Goal: Find specific page/section: Find specific page/section

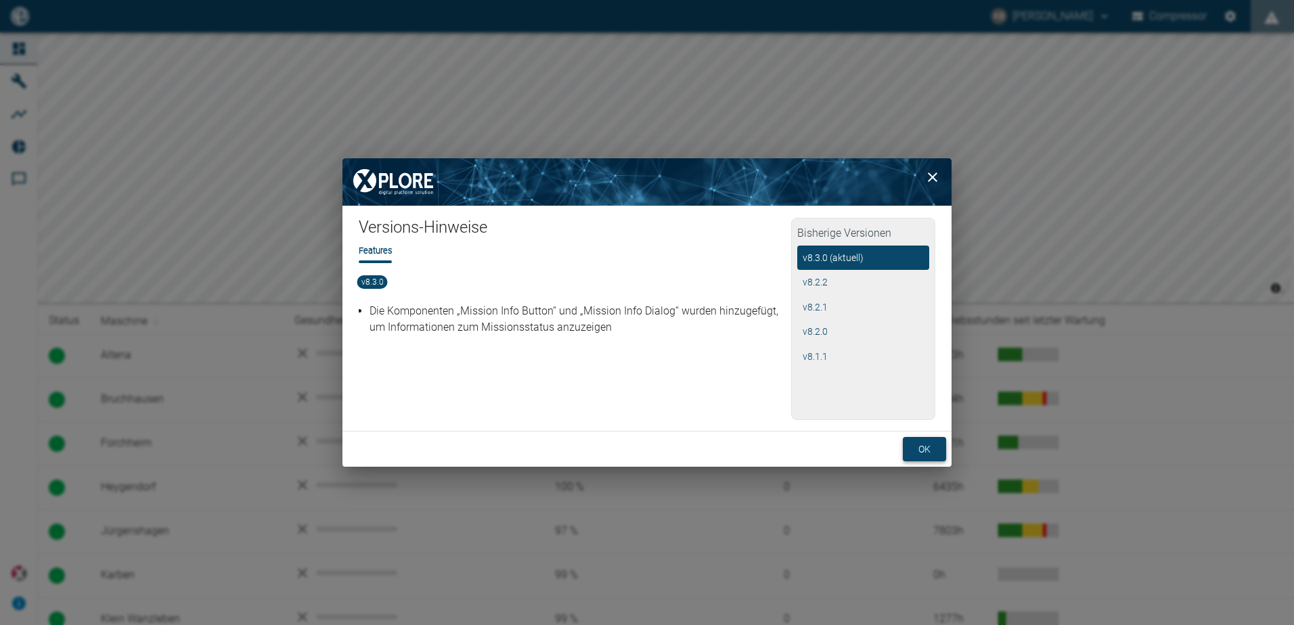
click at [919, 452] on button "ok" at bounding box center [924, 449] width 43 height 25
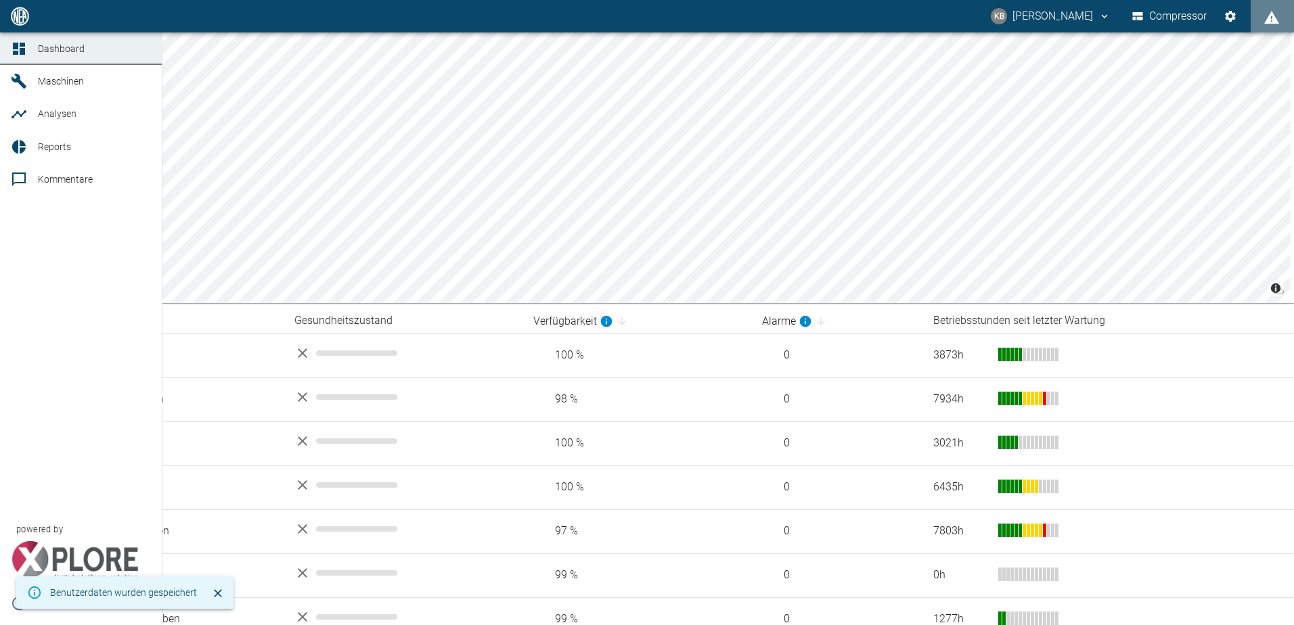
click at [16, 84] on icon at bounding box center [19, 81] width 16 height 16
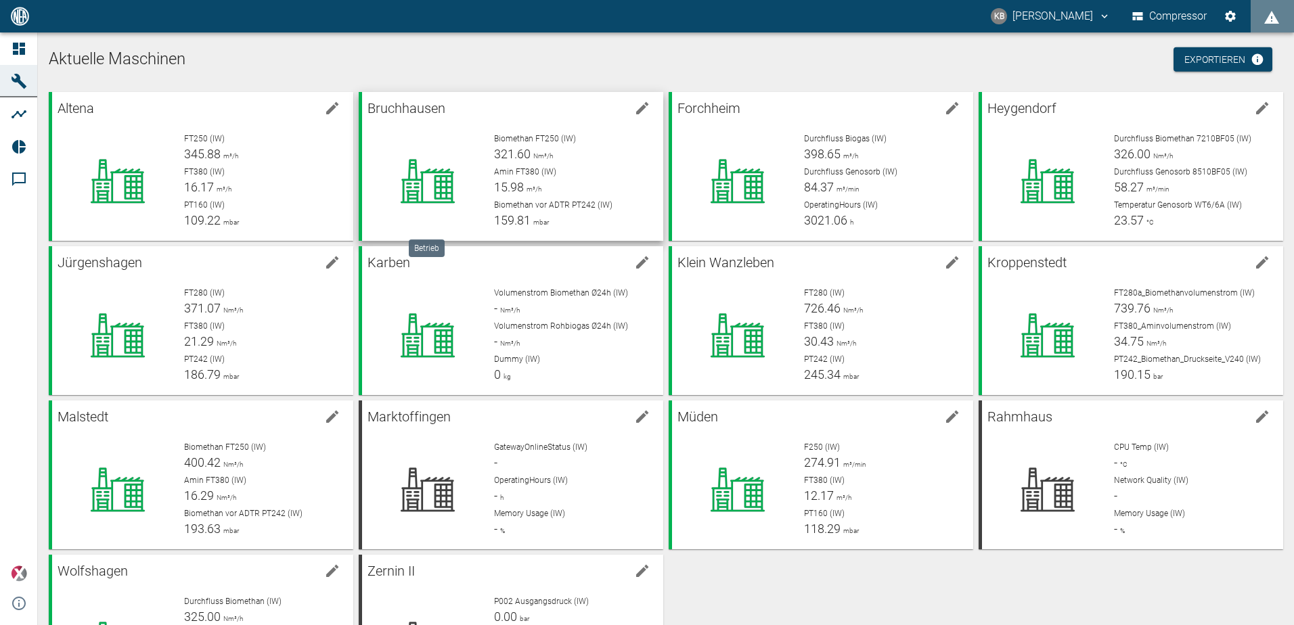
click at [450, 157] on icon at bounding box center [428, 181] width 88 height 54
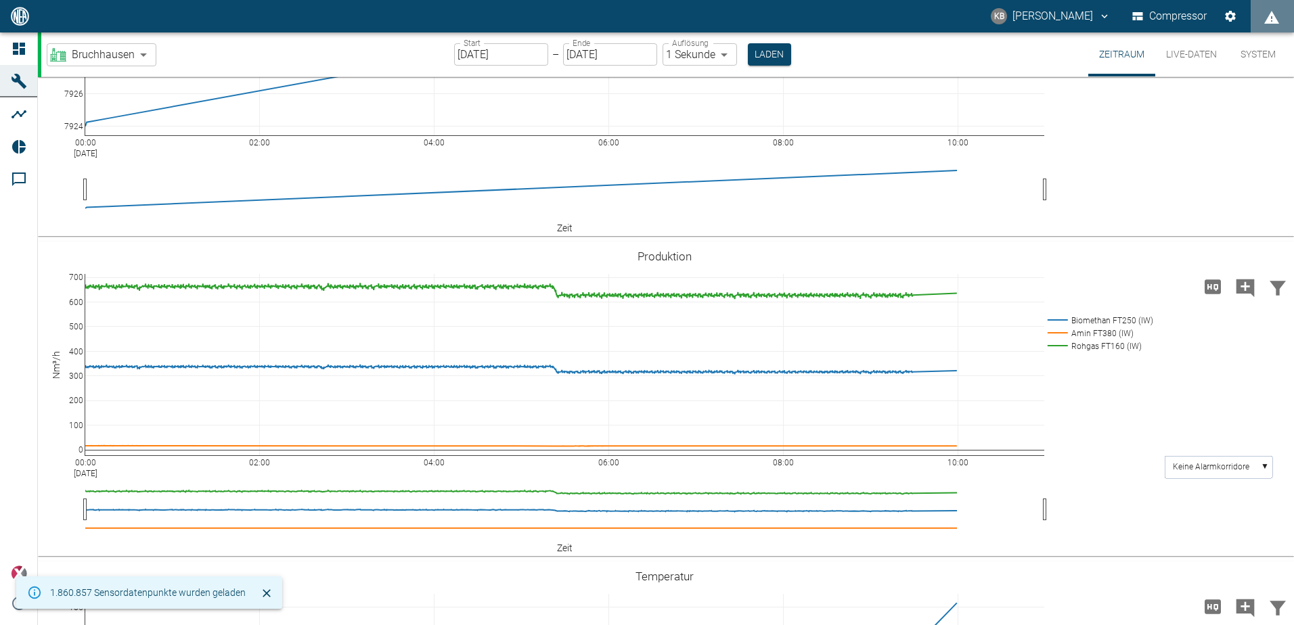
scroll to position [68, 0]
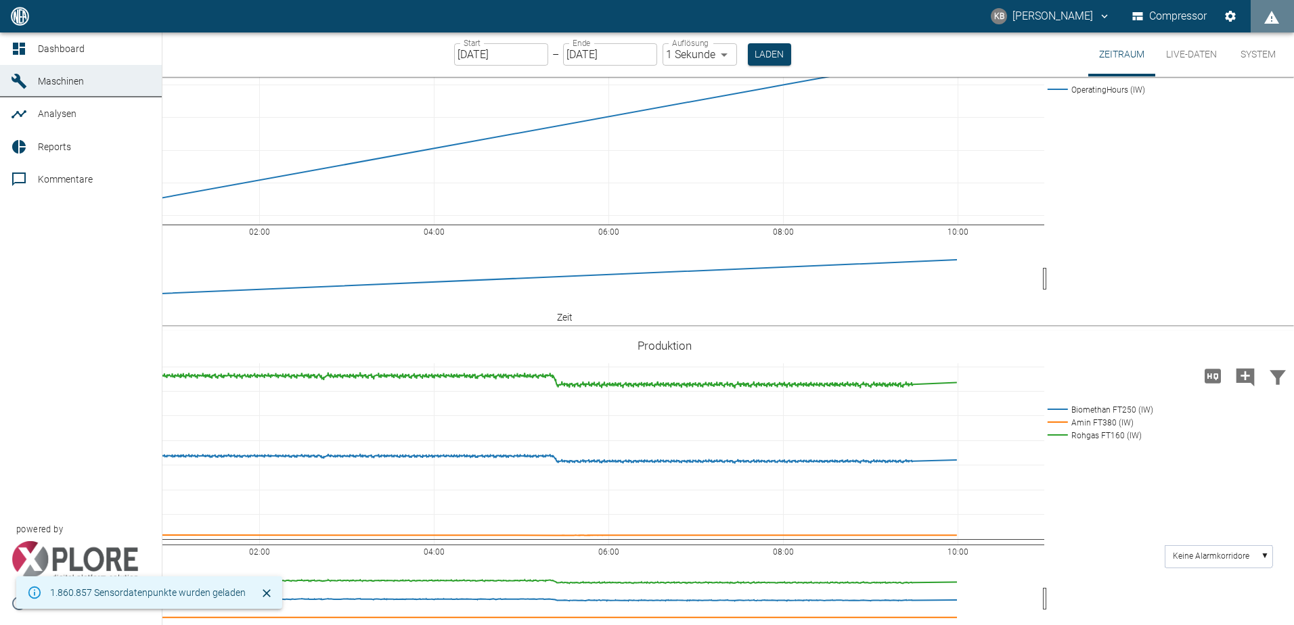
click at [26, 85] on icon at bounding box center [19, 81] width 16 height 16
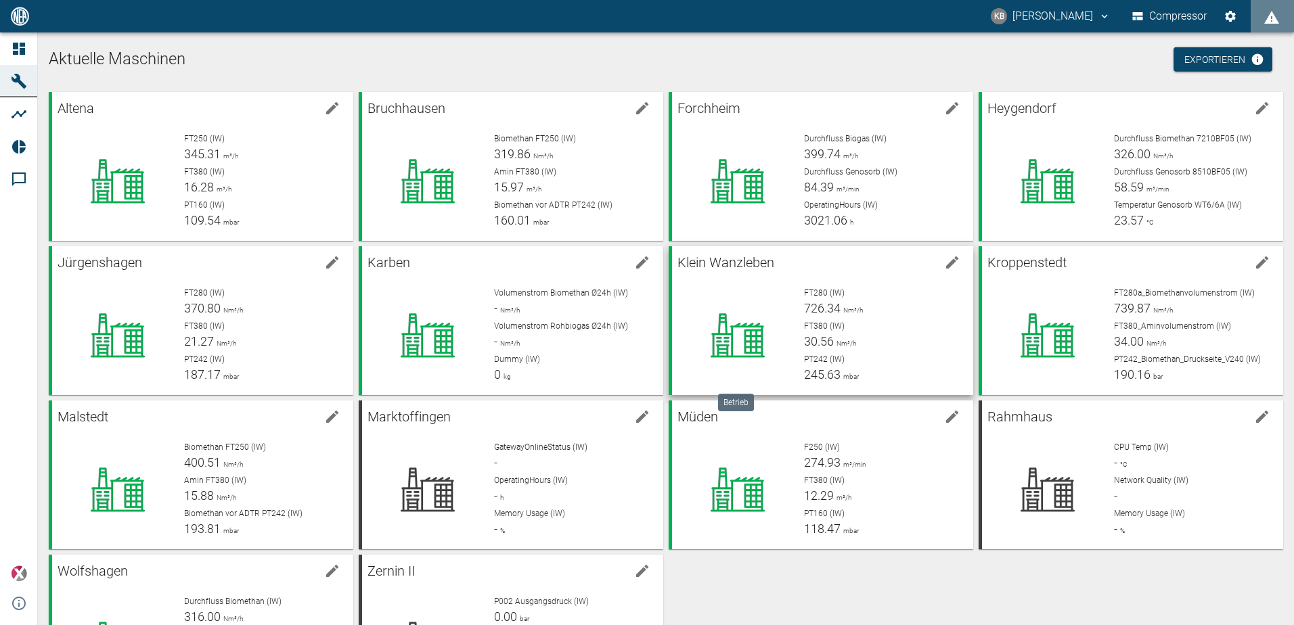
click at [746, 340] on icon at bounding box center [738, 336] width 88 height 54
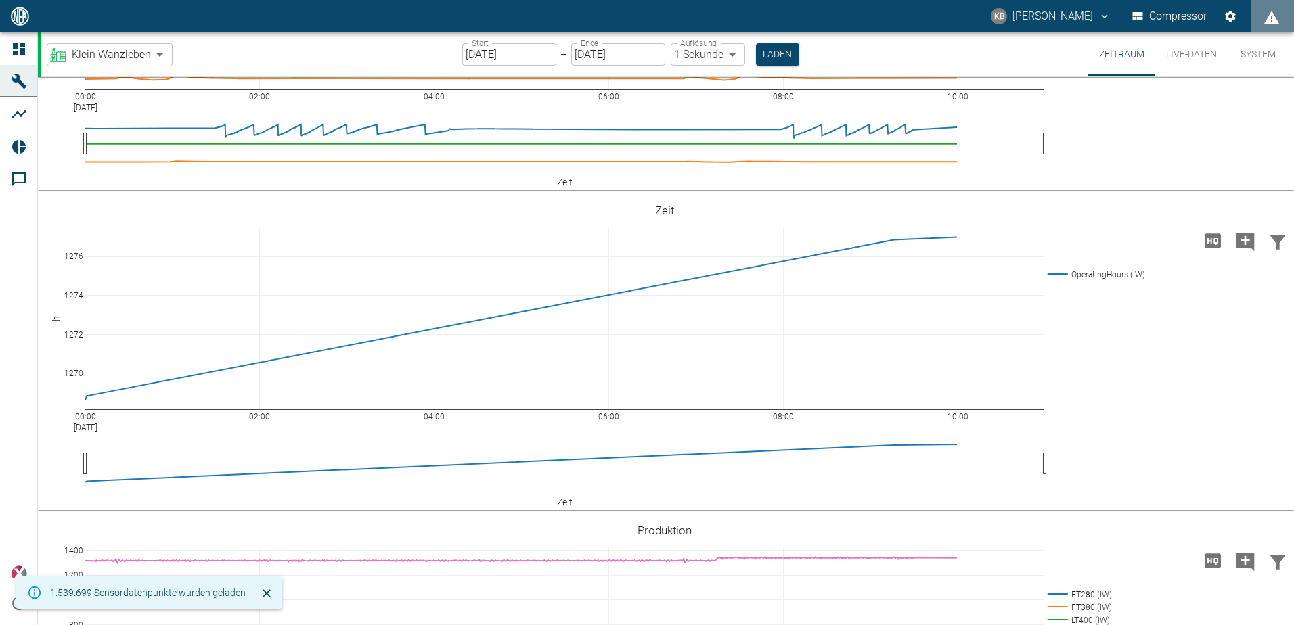
scroll to position [406, 0]
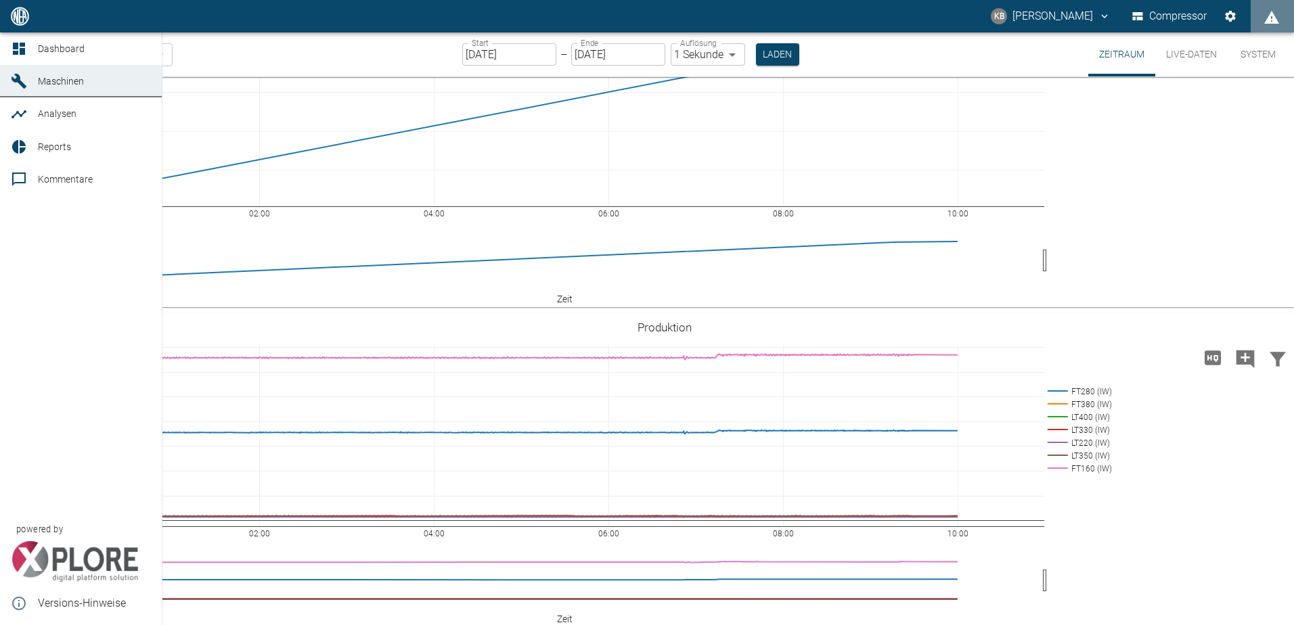
drag, startPoint x: 13, startPoint y: 86, endPoint x: 992, endPoint y: 3, distance: 983.0
click at [13, 86] on icon at bounding box center [19, 81] width 16 height 16
